Goal: Information Seeking & Learning: Learn about a topic

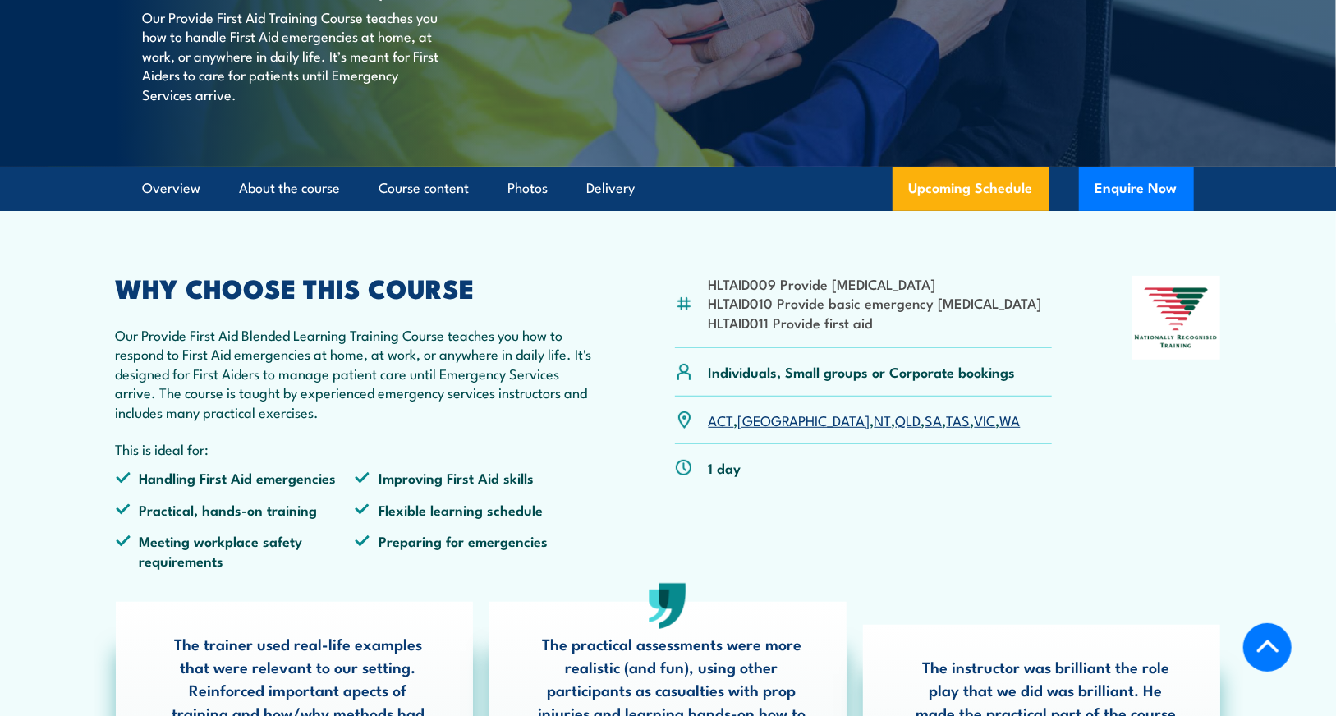
scroll to position [328, 0]
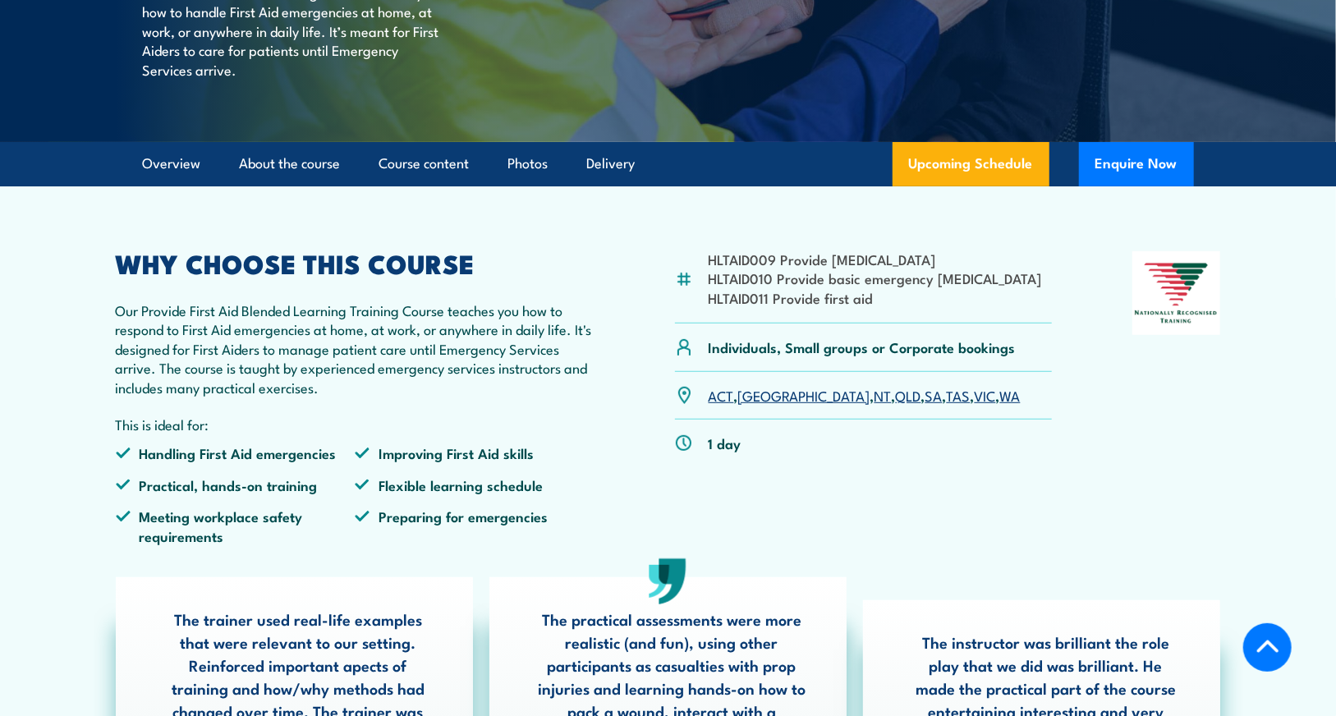
click at [975, 405] on link "VIC" at bounding box center [985, 395] width 21 height 20
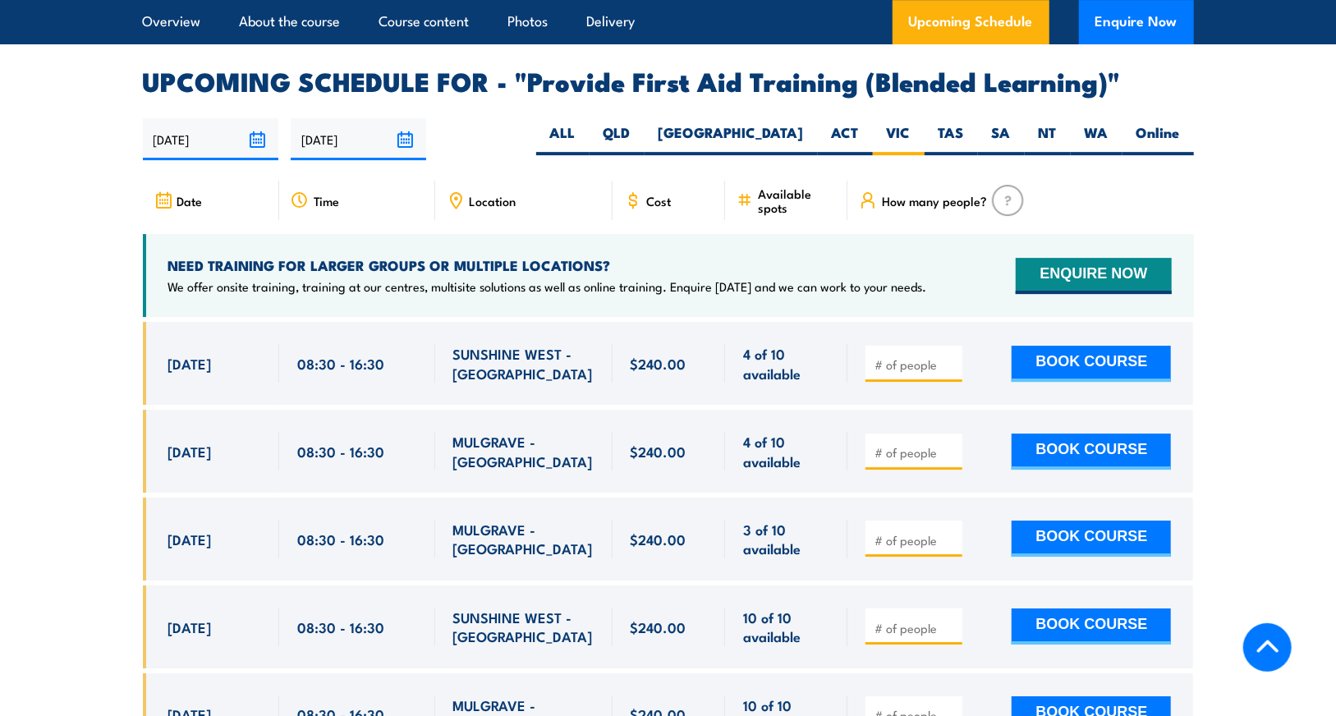
scroll to position [3171, 0]
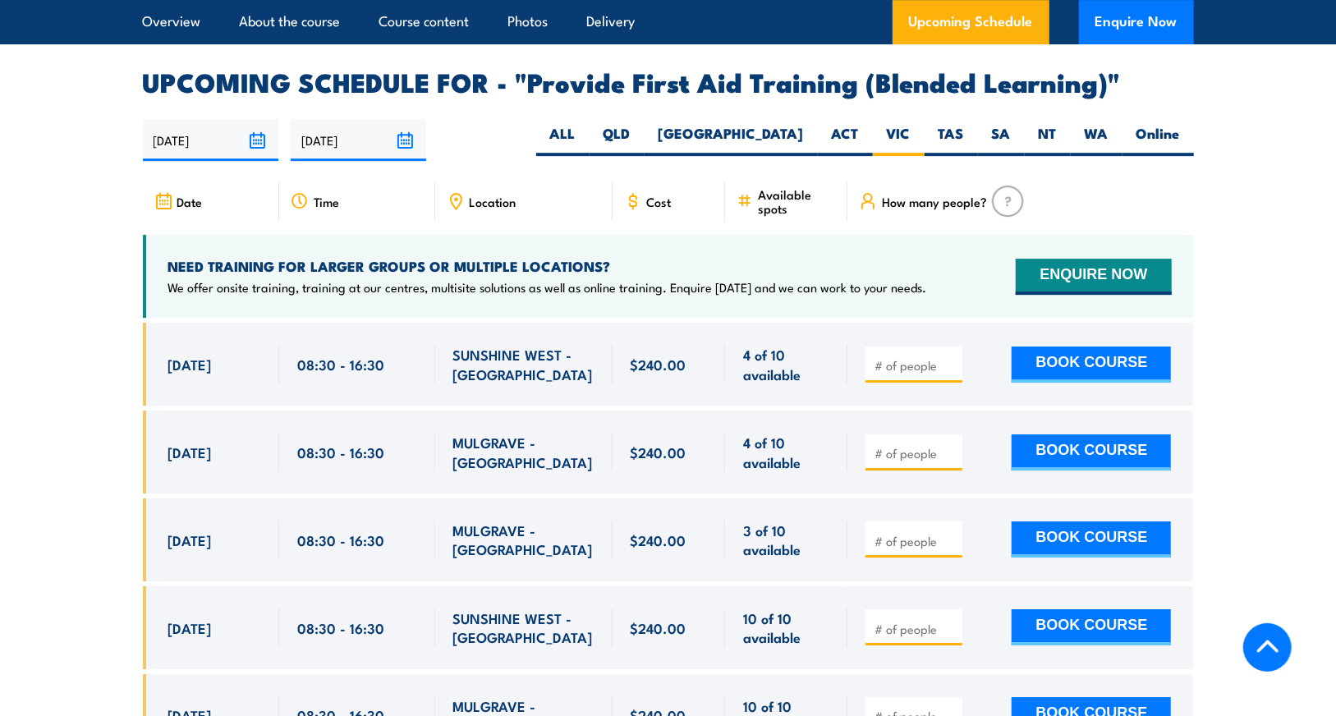
click at [470, 209] on span "Location" at bounding box center [493, 202] width 47 height 14
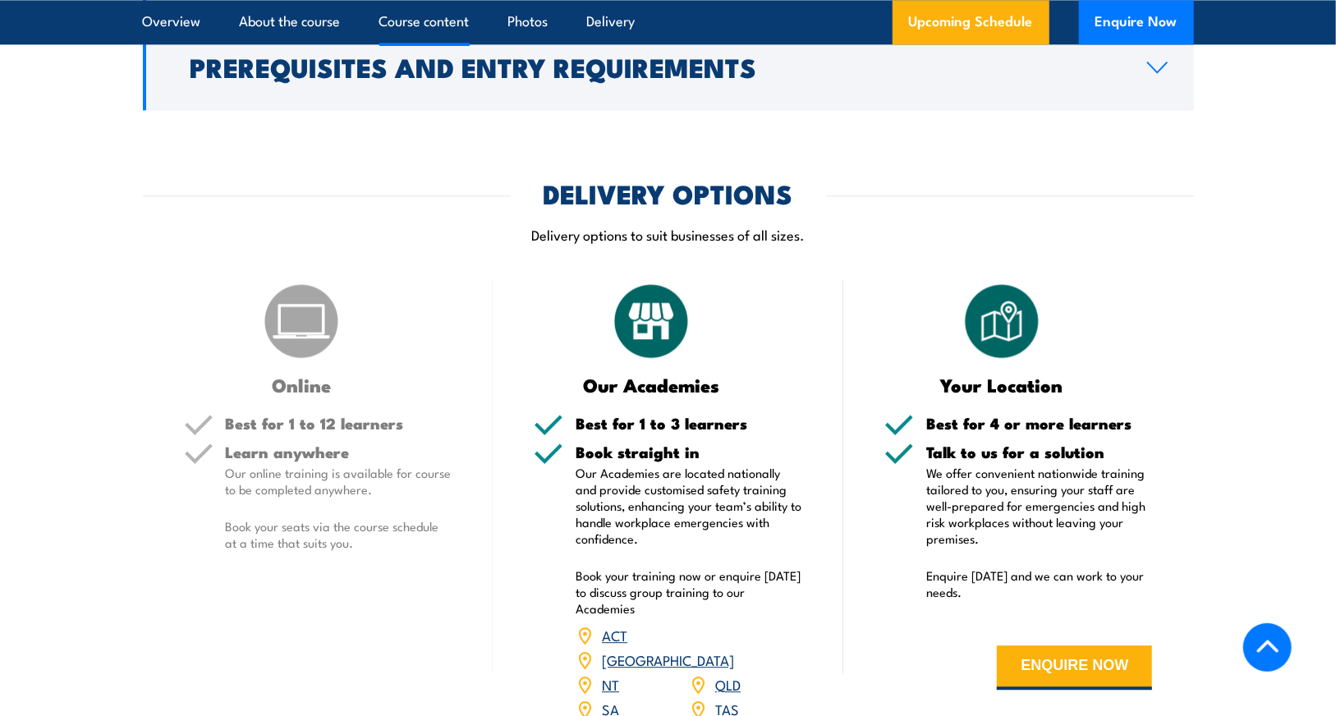
scroll to position [2186, 0]
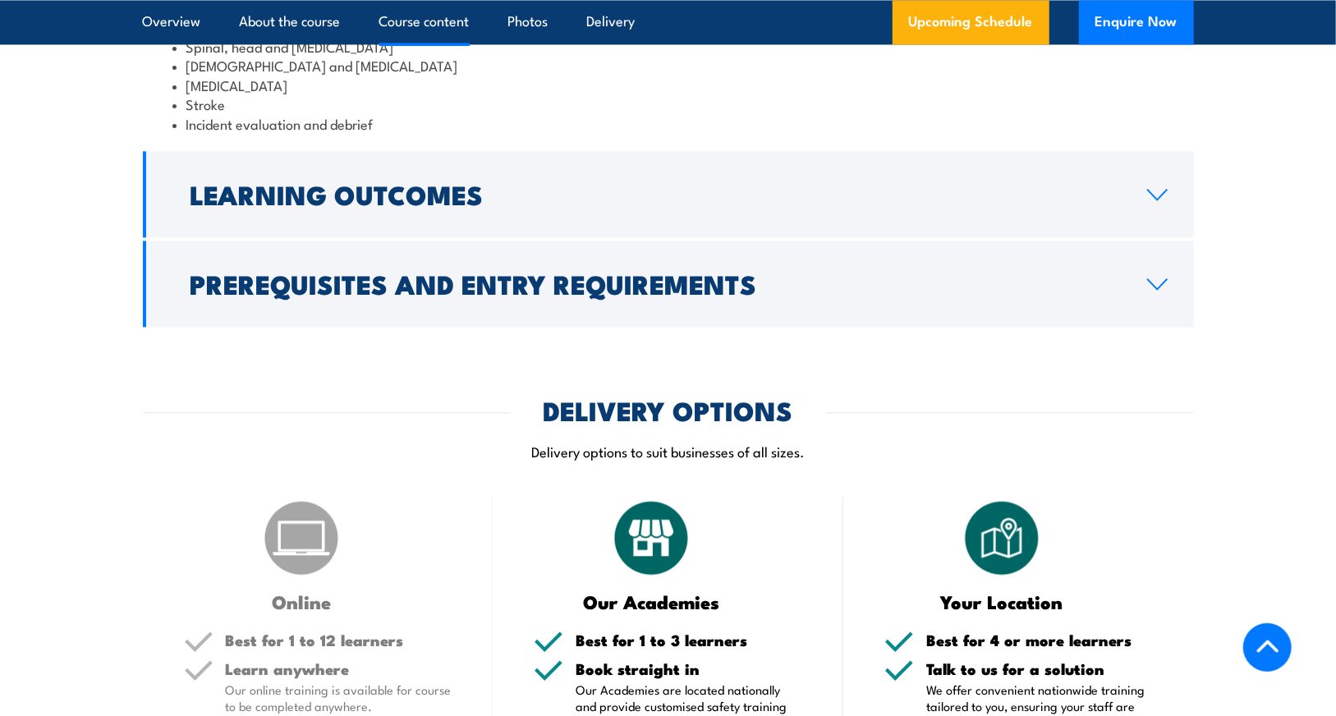
click at [424, 16] on link "Course content" at bounding box center [424, 22] width 90 height 44
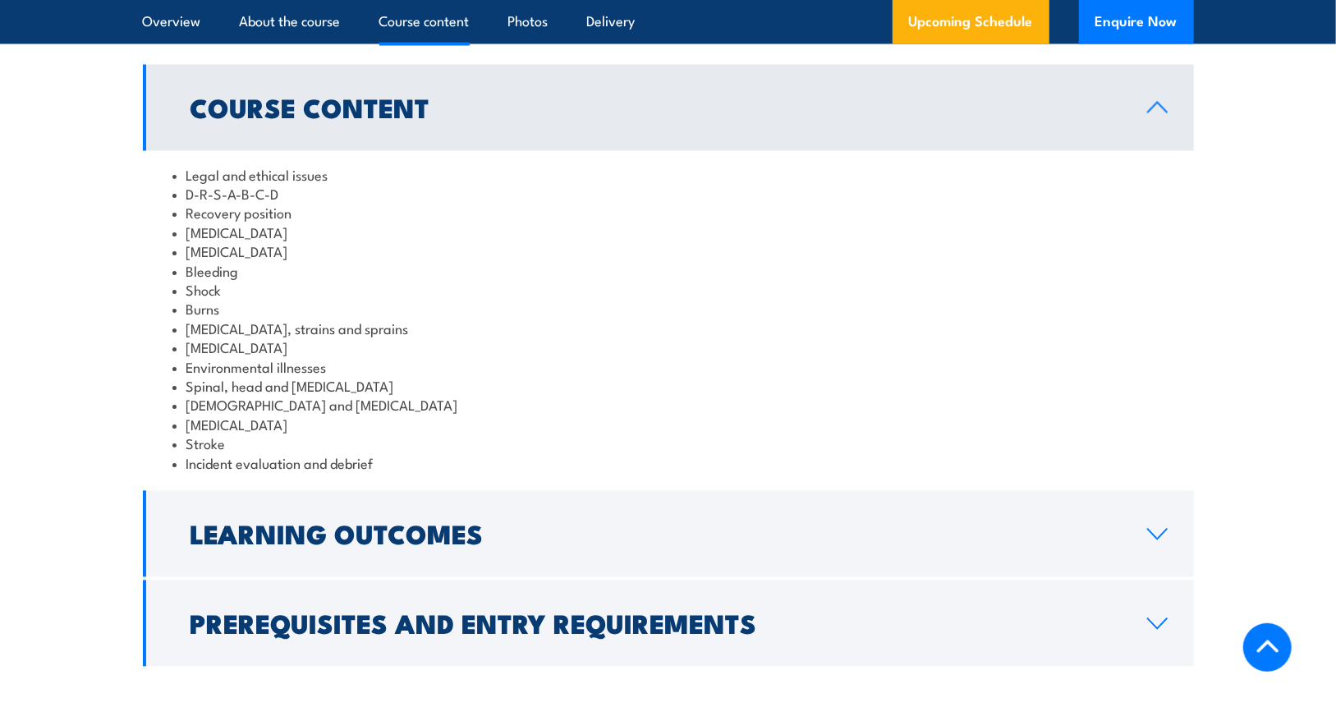
scroll to position [1846, 0]
click at [289, 25] on link "About the course" at bounding box center [290, 22] width 101 height 44
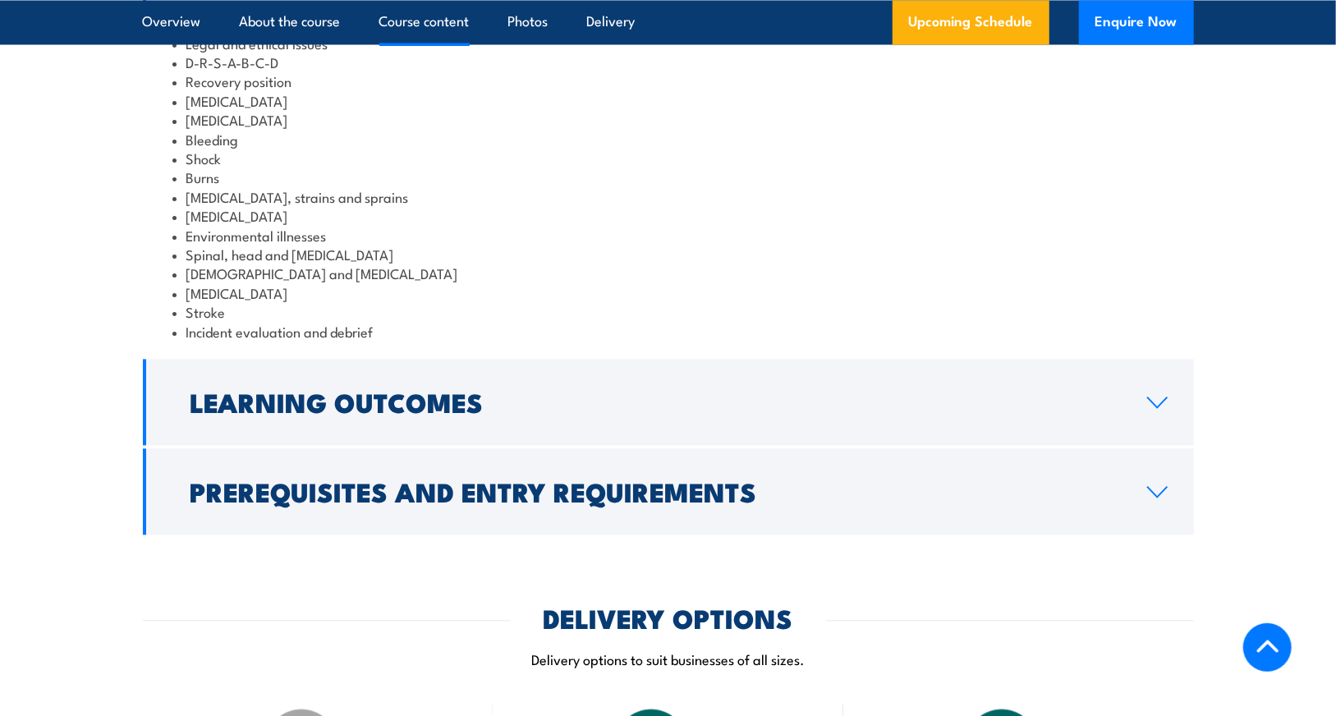
scroll to position [2143, 0]
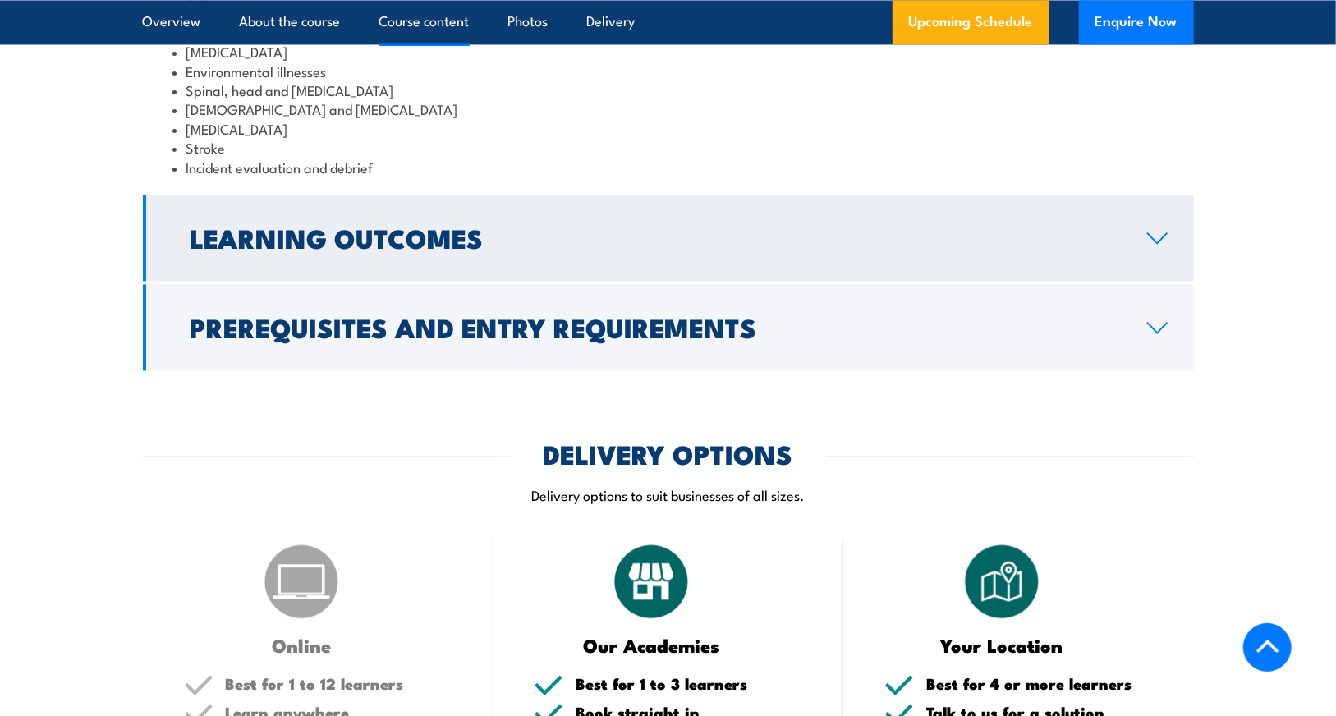
click at [464, 249] on h2 "Learning Outcomes" at bounding box center [655, 237] width 930 height 23
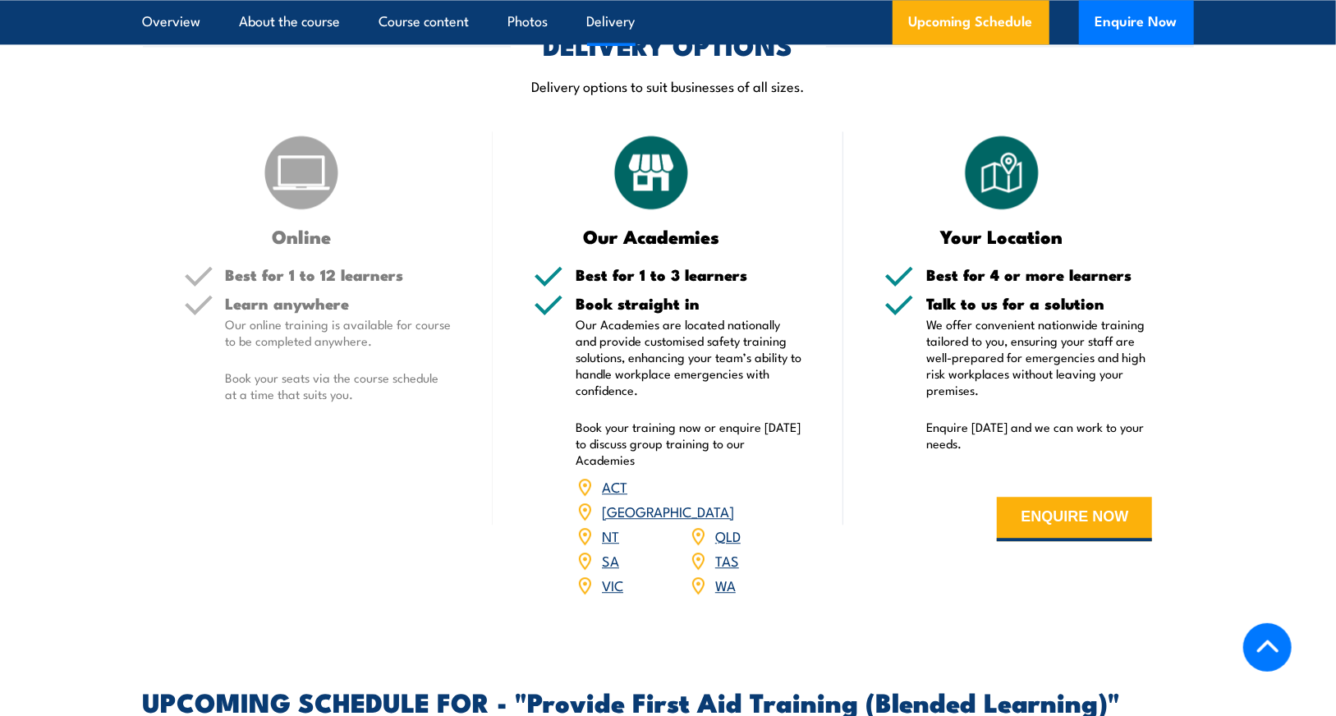
scroll to position [2381, 0]
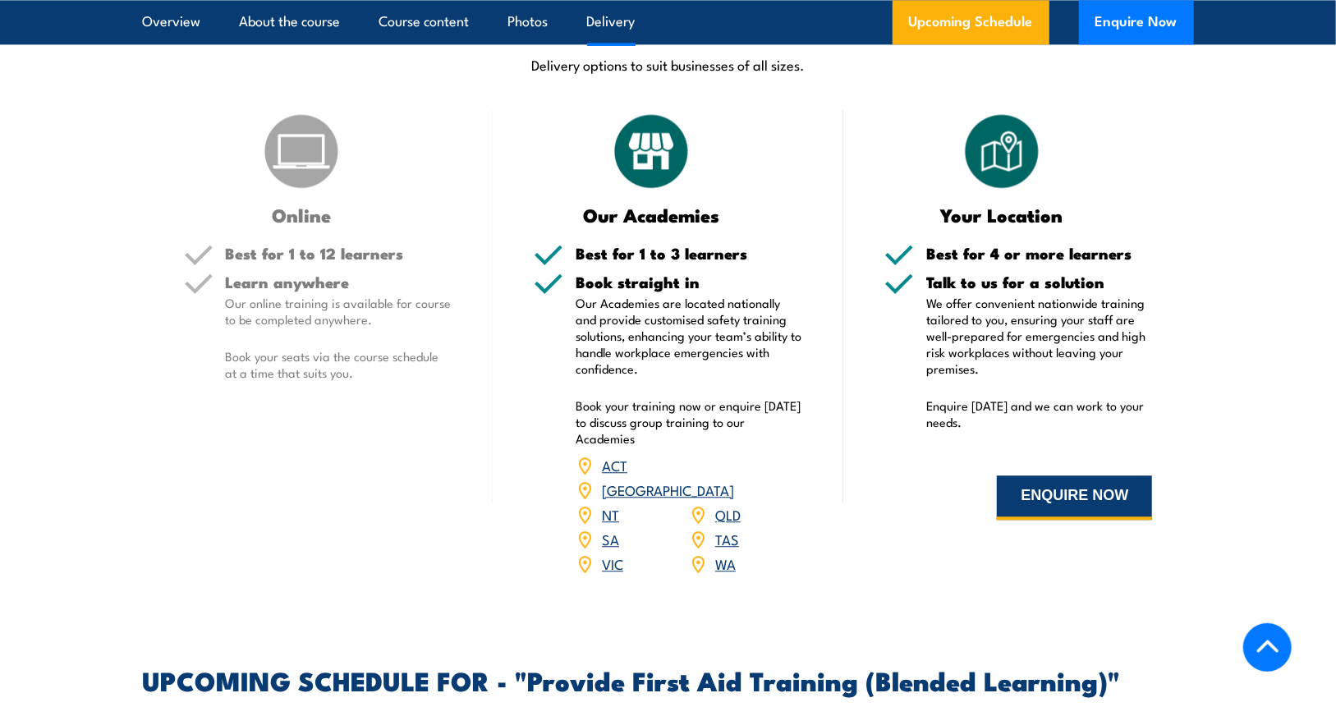
click at [1057, 520] on button "ENQUIRE NOW" at bounding box center [1074, 497] width 155 height 44
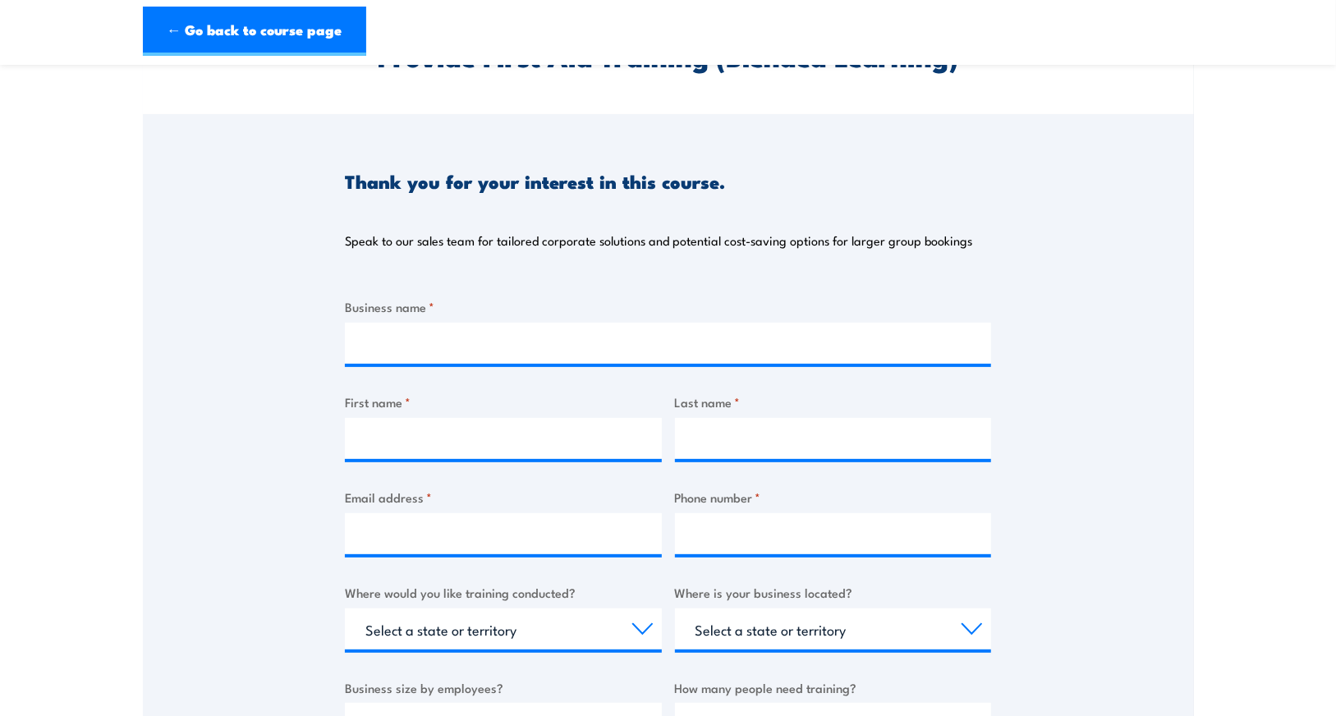
scroll to position [82, 0]
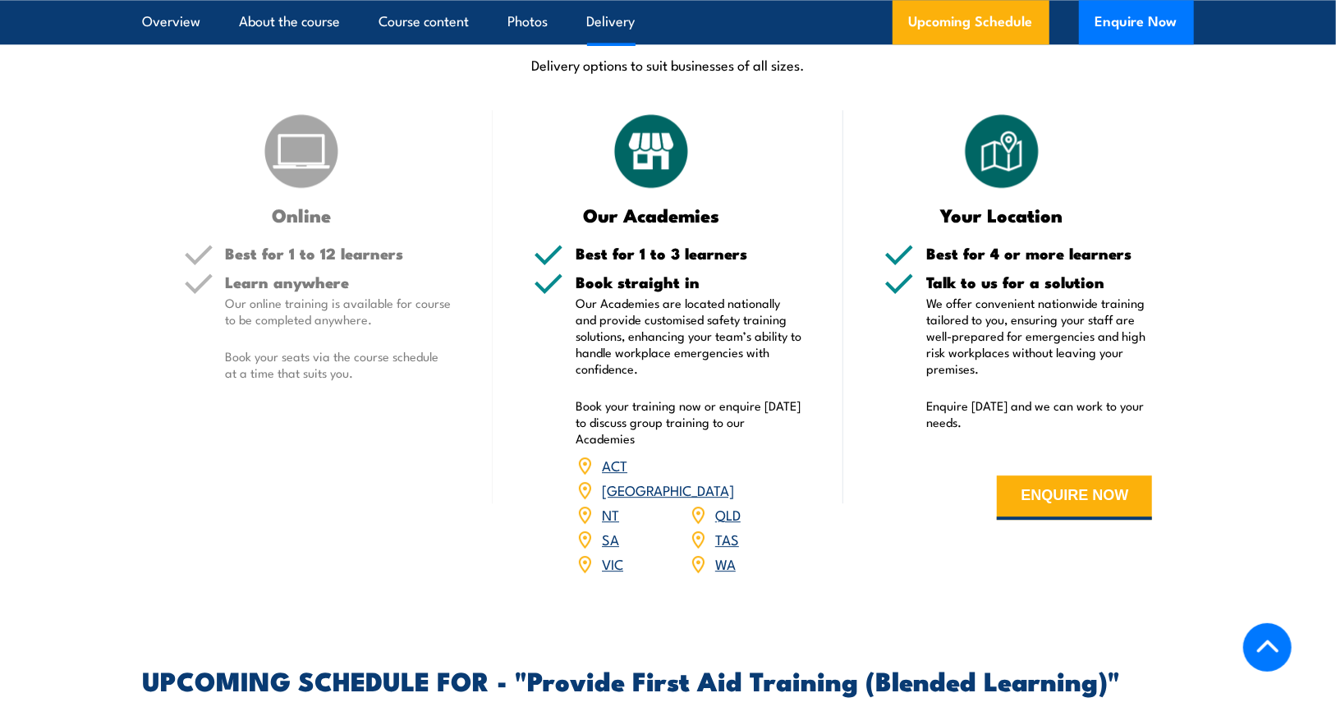
click at [610, 573] on link "VIC" at bounding box center [612, 563] width 21 height 20
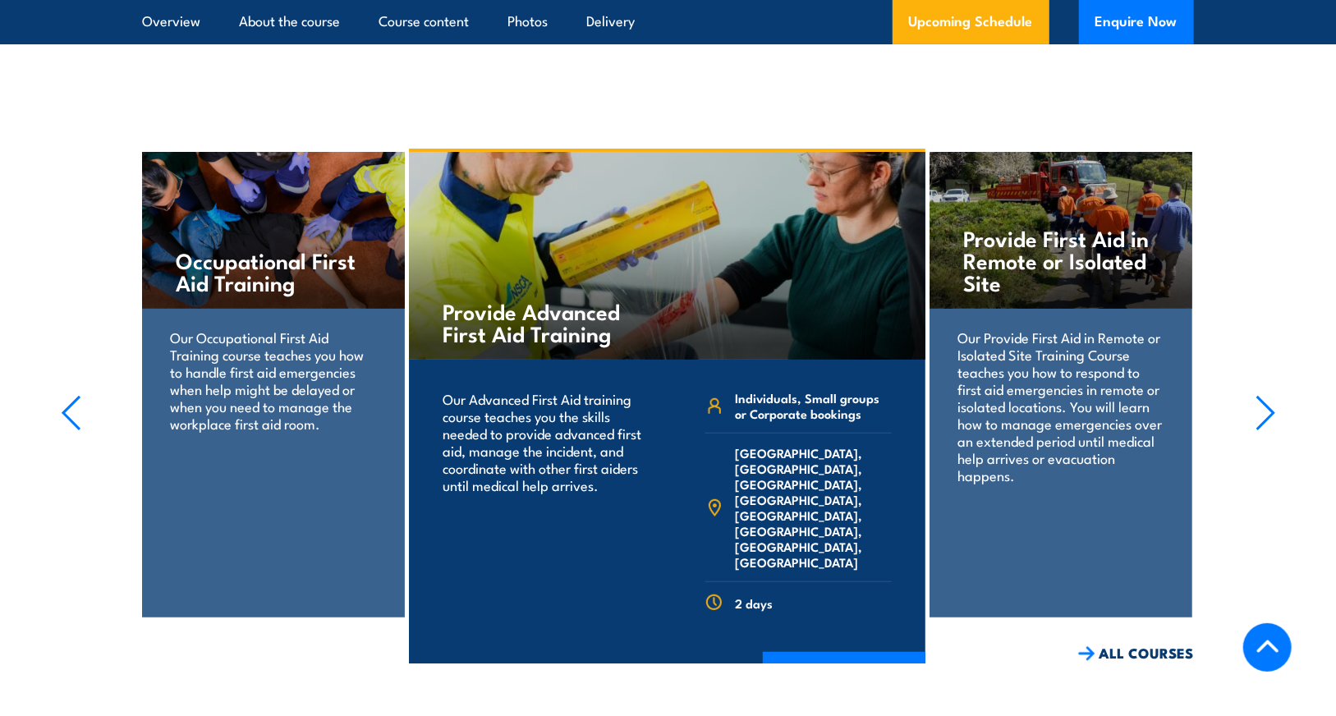
scroll to position [4075, 0]
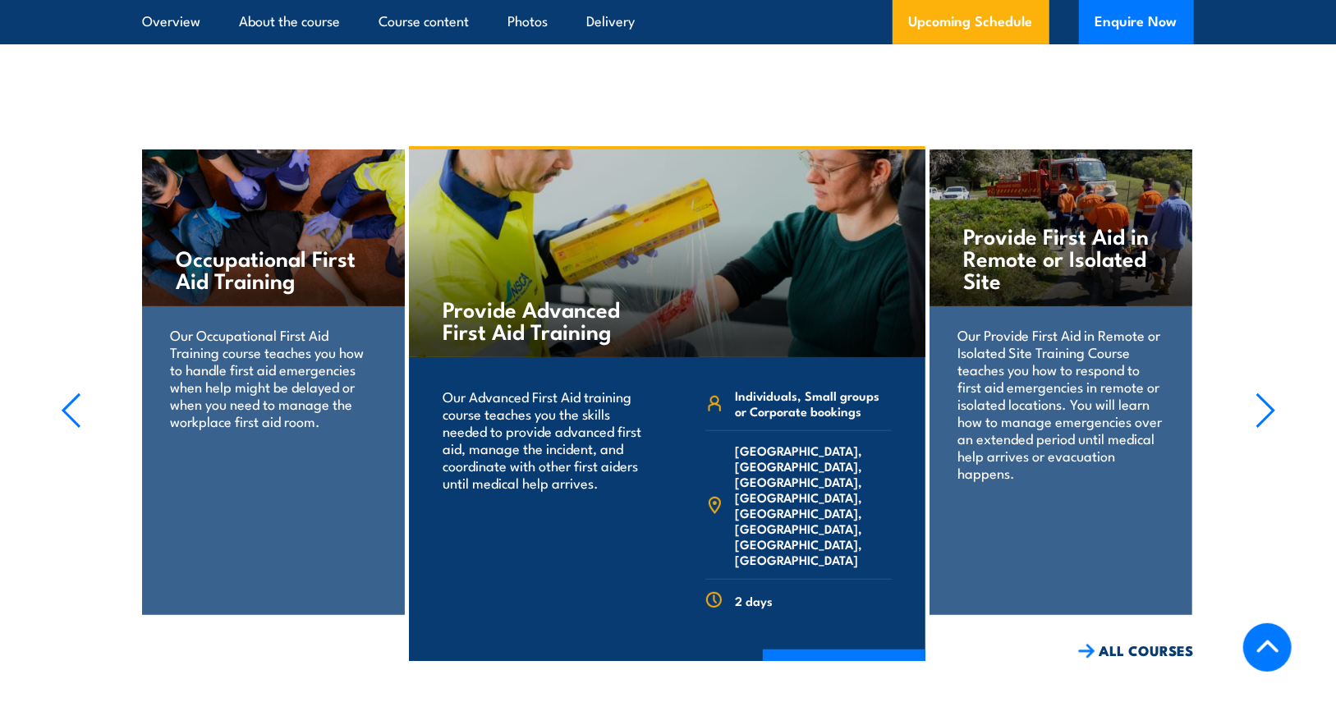
click at [266, 397] on p "Our Occupational First Aid Training course teaches you how to handle first aid …" at bounding box center [273, 377] width 206 height 103
click at [842, 649] on link "COURSE DETAILS" at bounding box center [844, 670] width 163 height 43
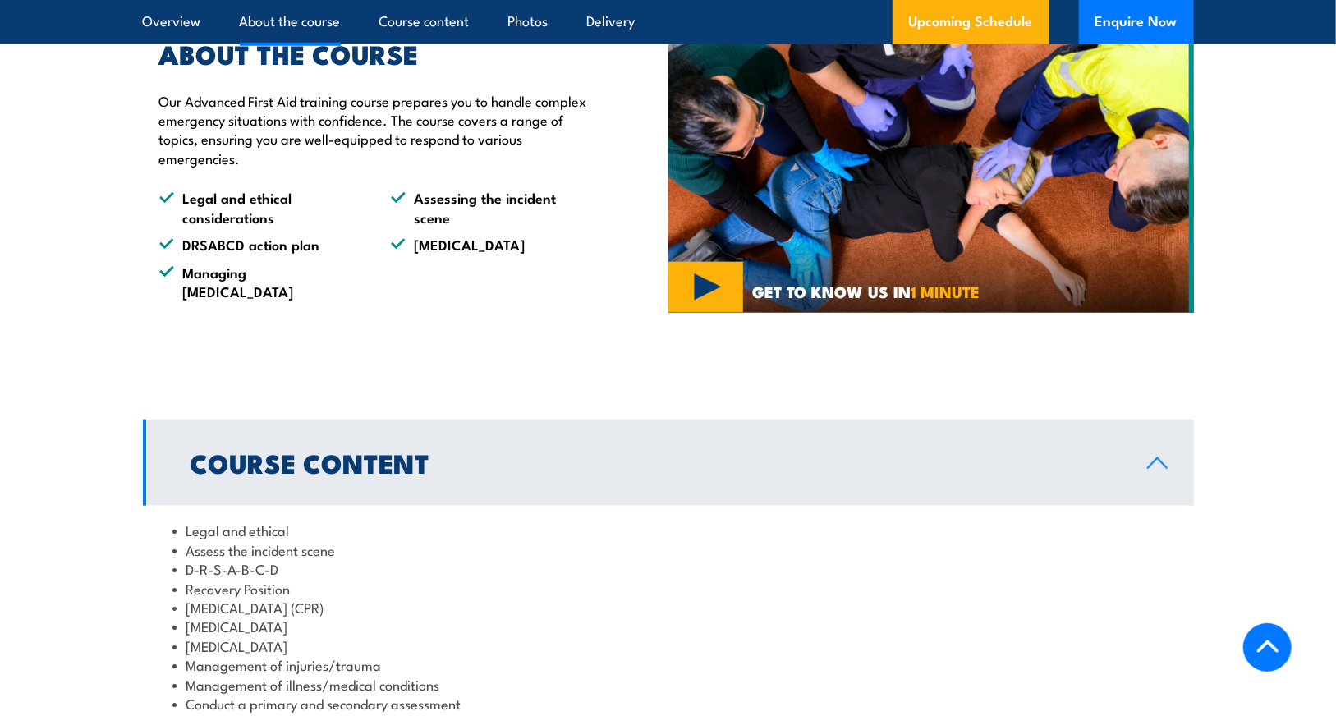
scroll to position [985, 0]
